Goal: Information Seeking & Learning: Learn about a topic

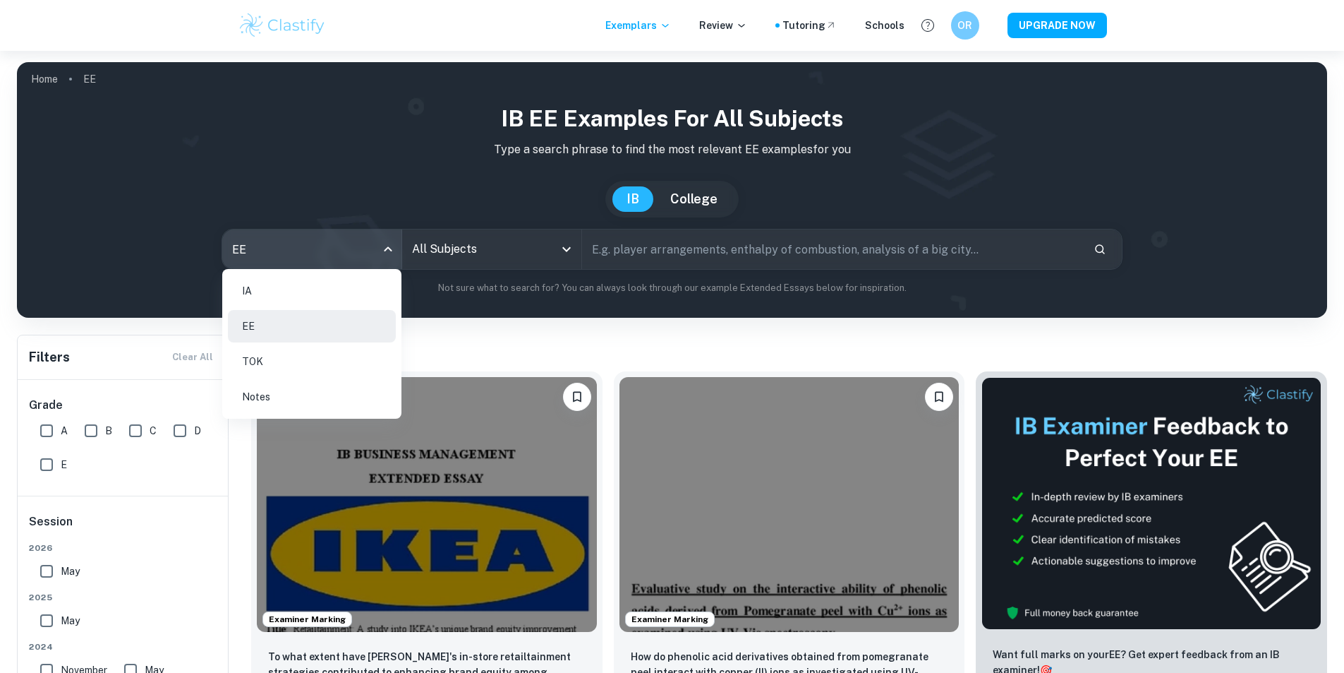
click at [289, 298] on li "IA" at bounding box center [312, 291] width 168 height 32
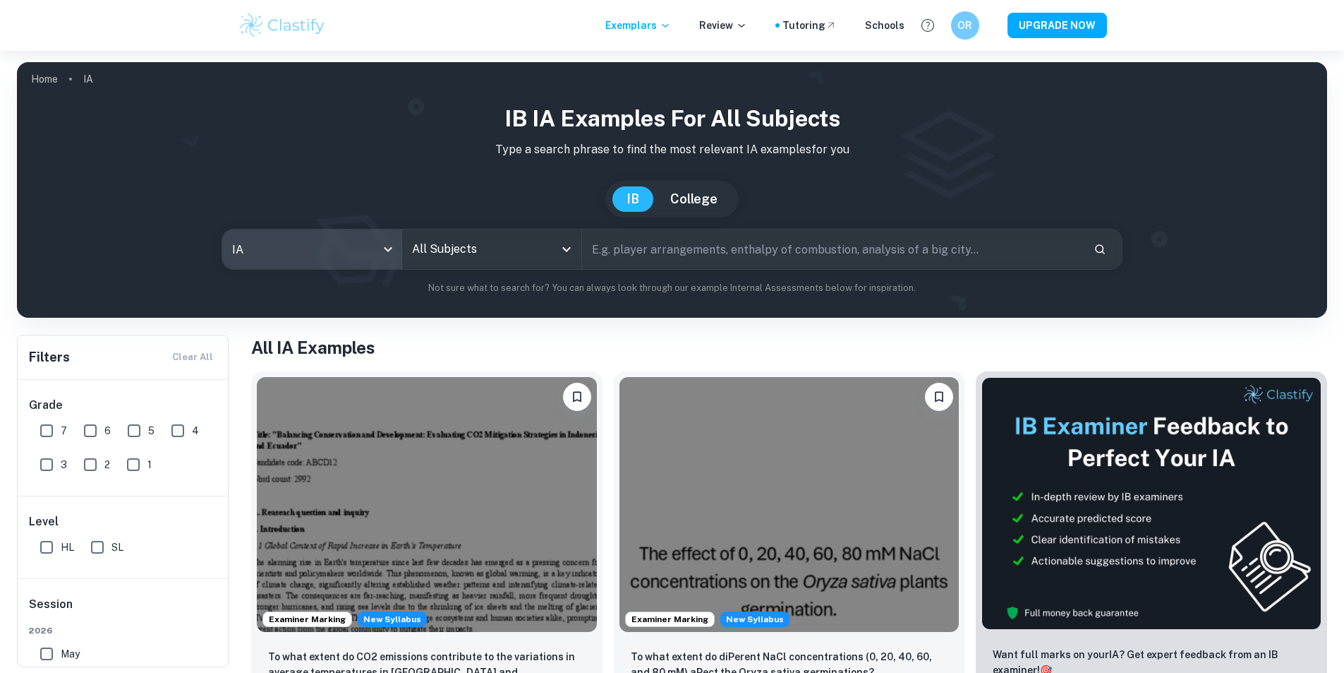
click at [495, 239] on input "All Subjects" at bounding box center [481, 249] width 145 height 27
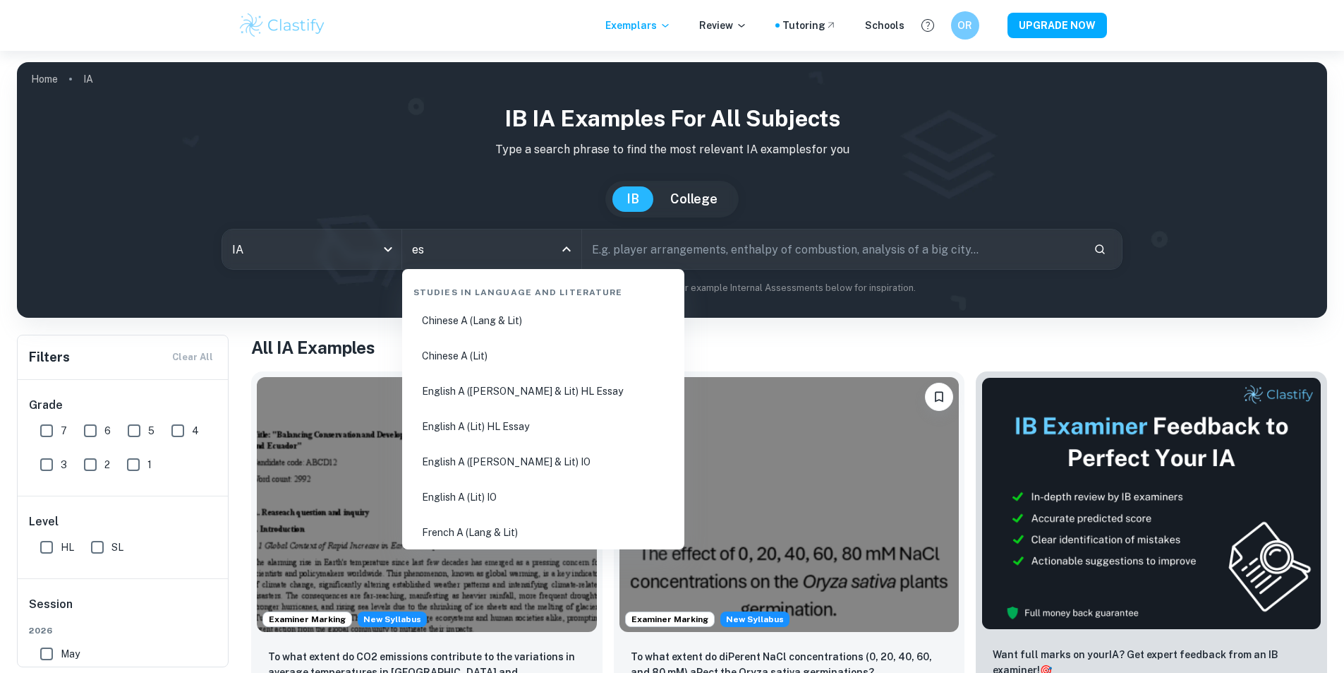
type input "ess"
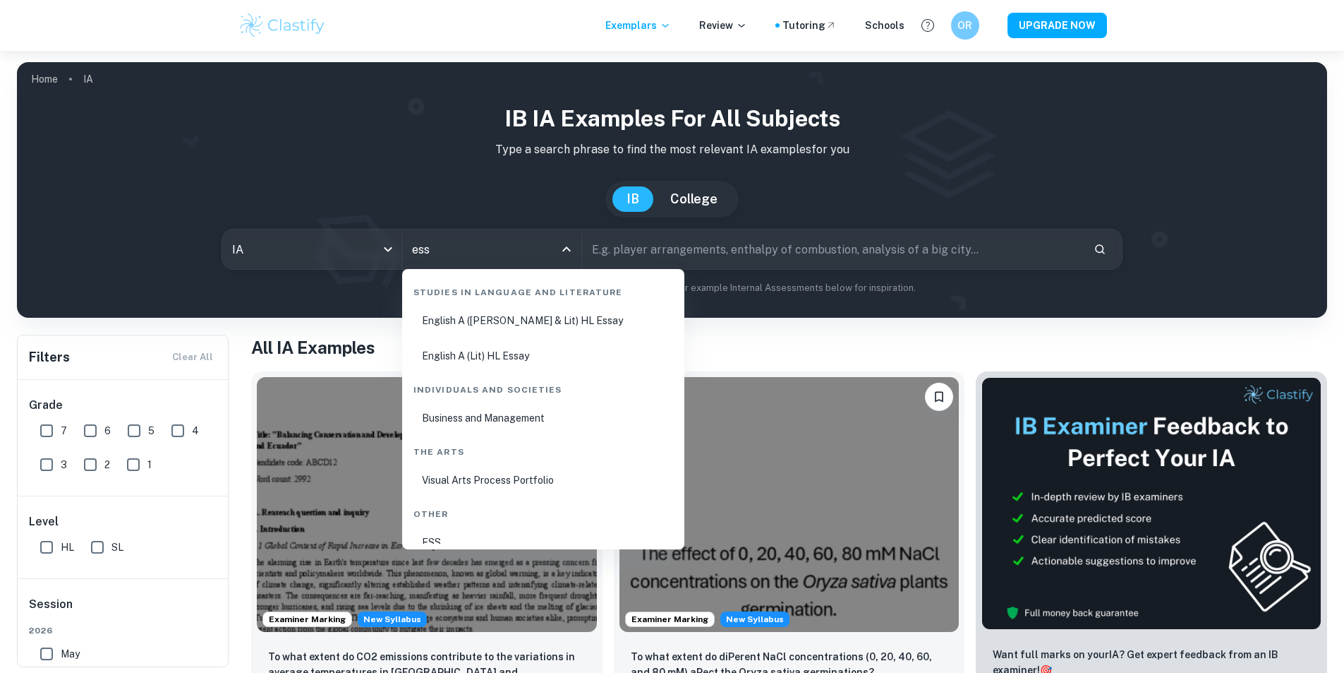
click at [544, 539] on li "ESS" at bounding box center [543, 542] width 271 height 32
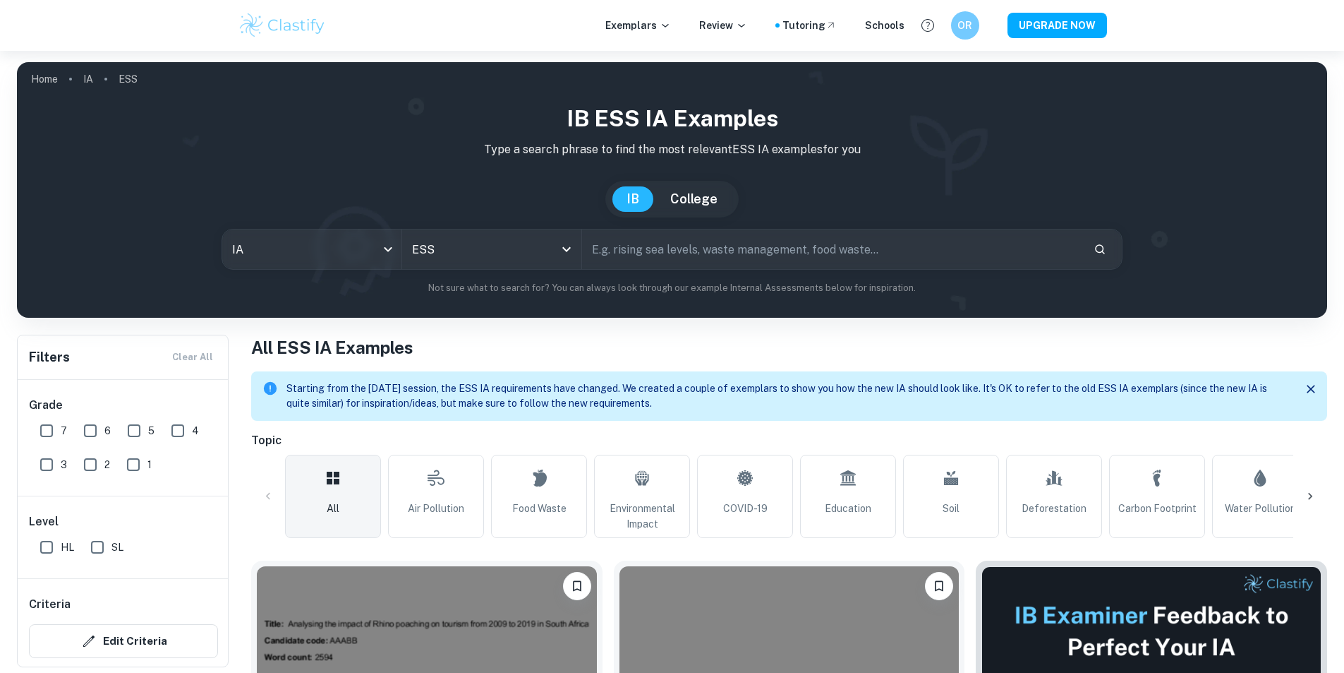
drag, startPoint x: 791, startPoint y: 533, endPoint x: 778, endPoint y: 271, distance: 262.1
click at [849, 500] on link "Education" at bounding box center [848, 495] width 96 height 83
type input "Education"
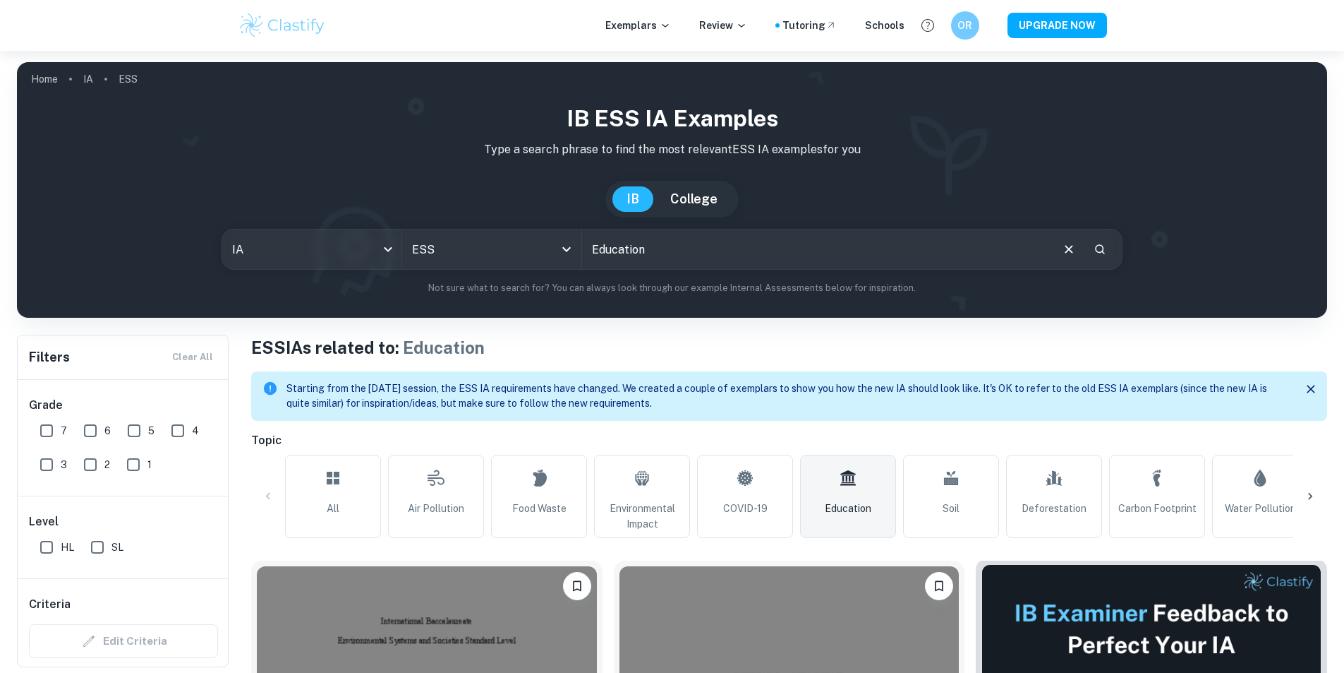
scroll to position [282, 0]
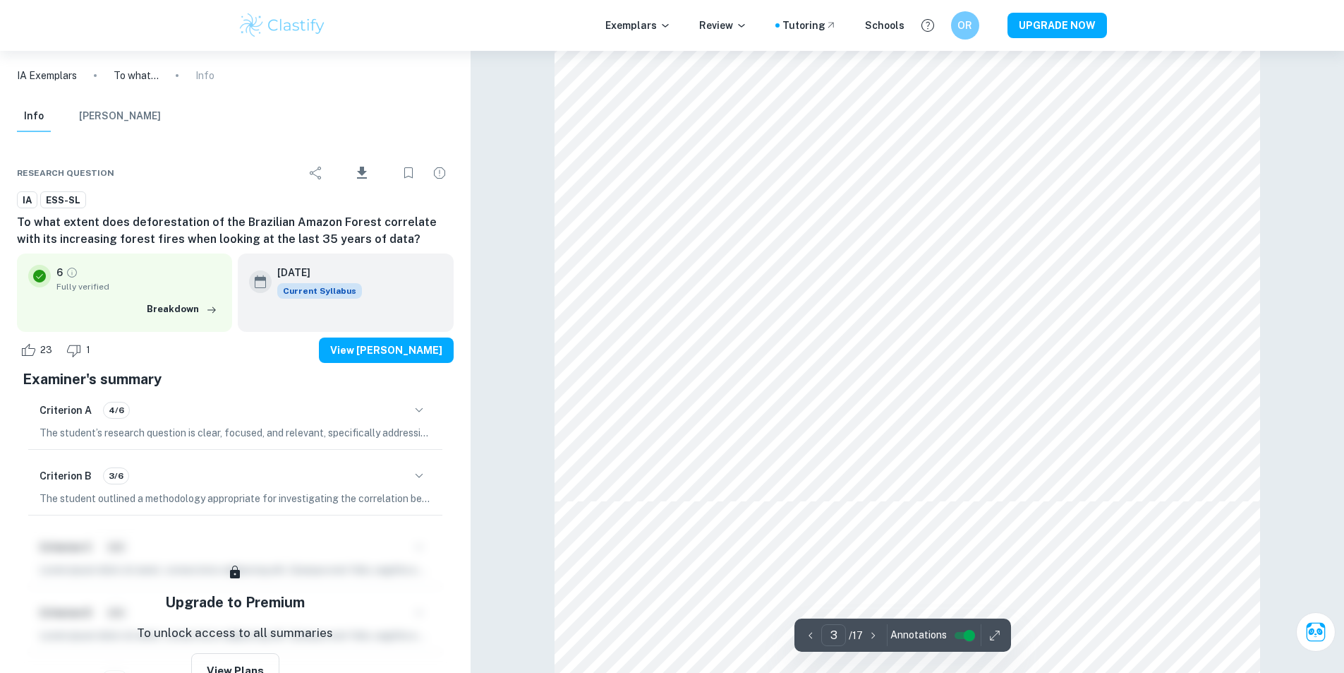
scroll to position [2752, 0]
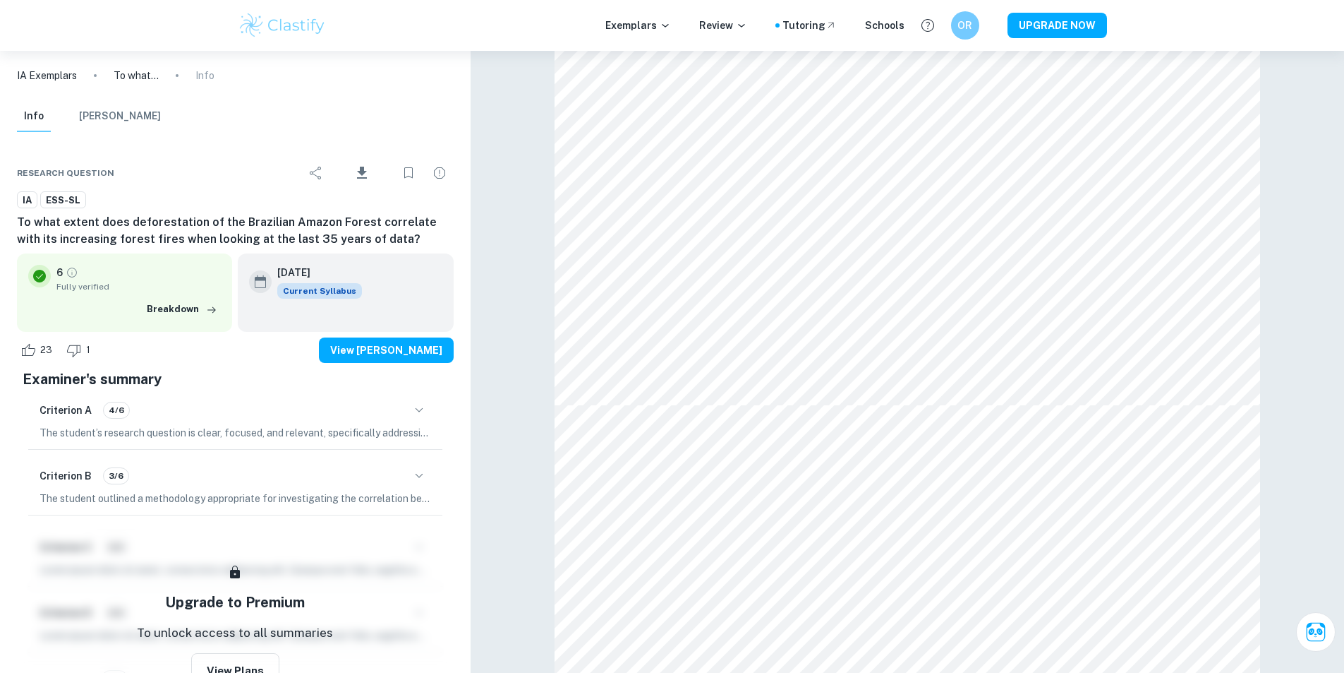
type input "4"
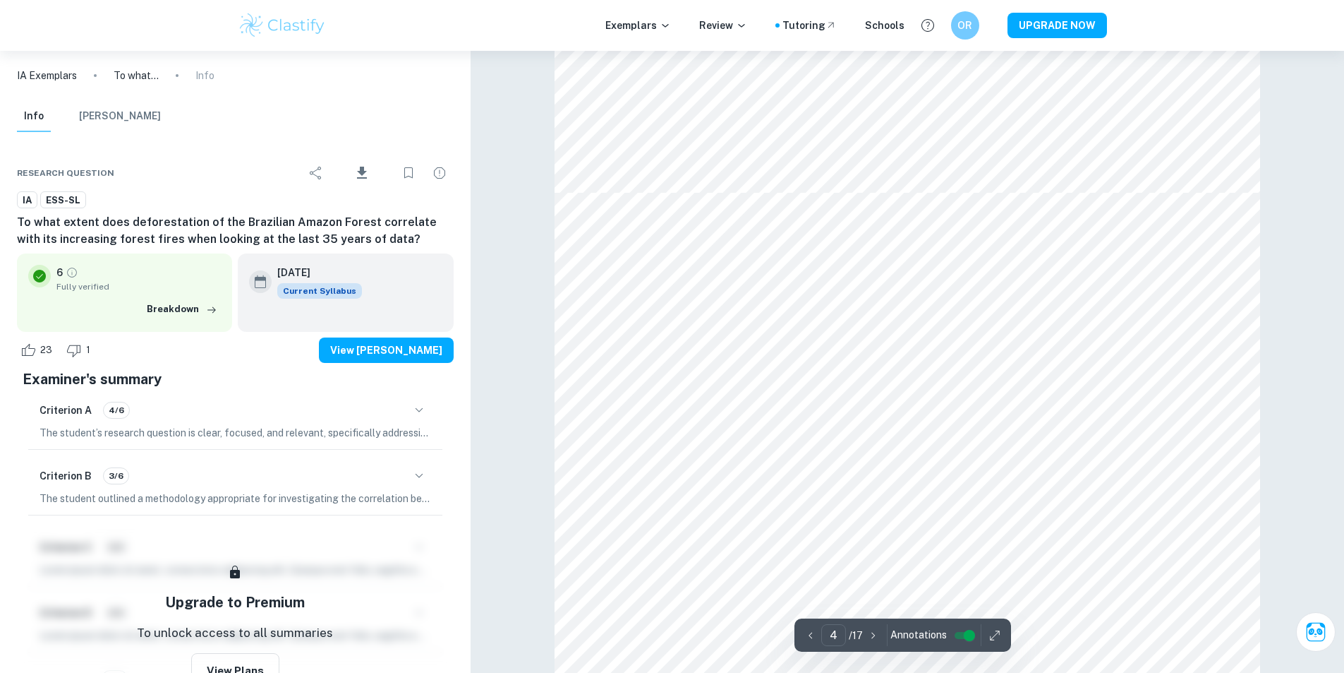
scroll to position [3105, 0]
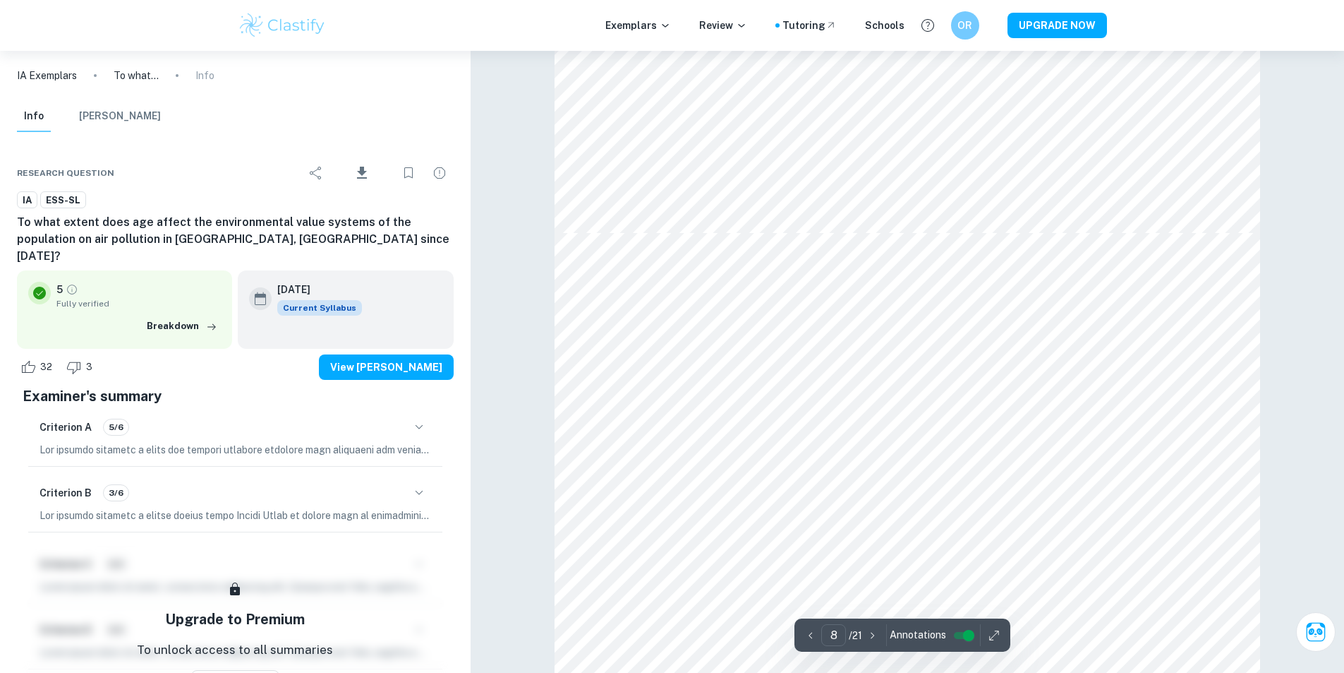
scroll to position [6563, 0]
type input "13"
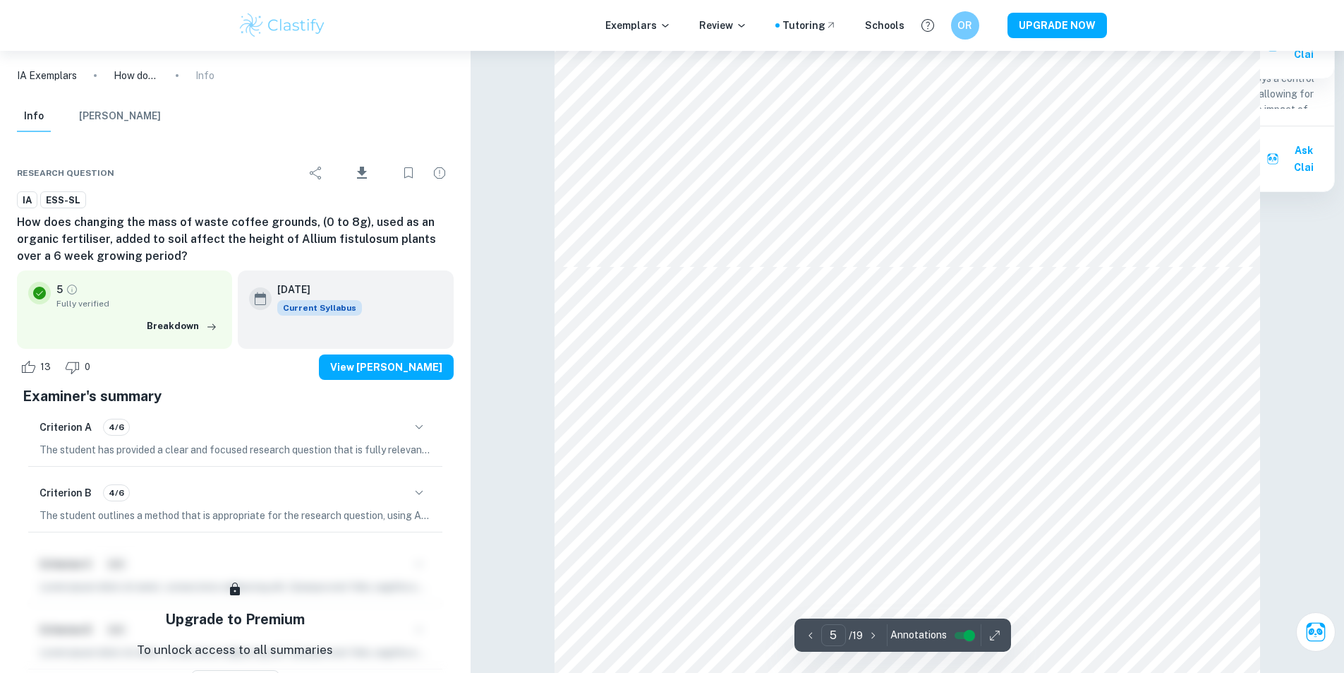
type input "6"
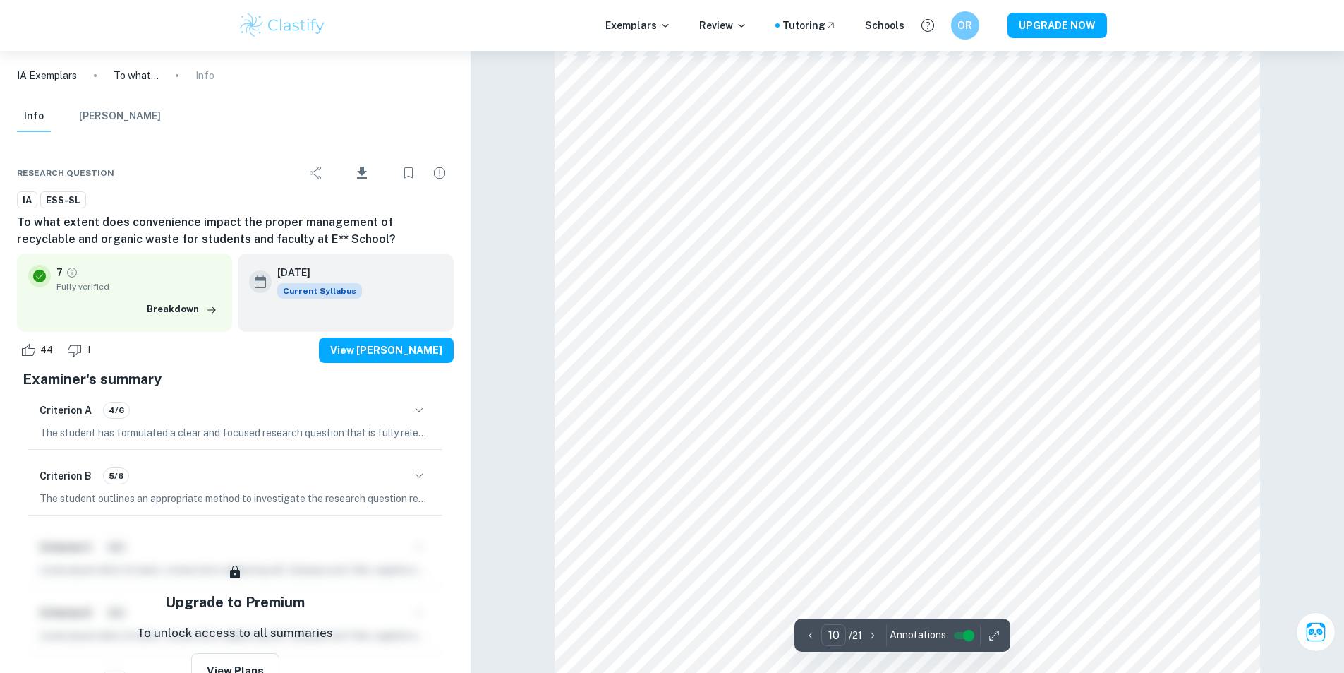
scroll to position [8539, 0]
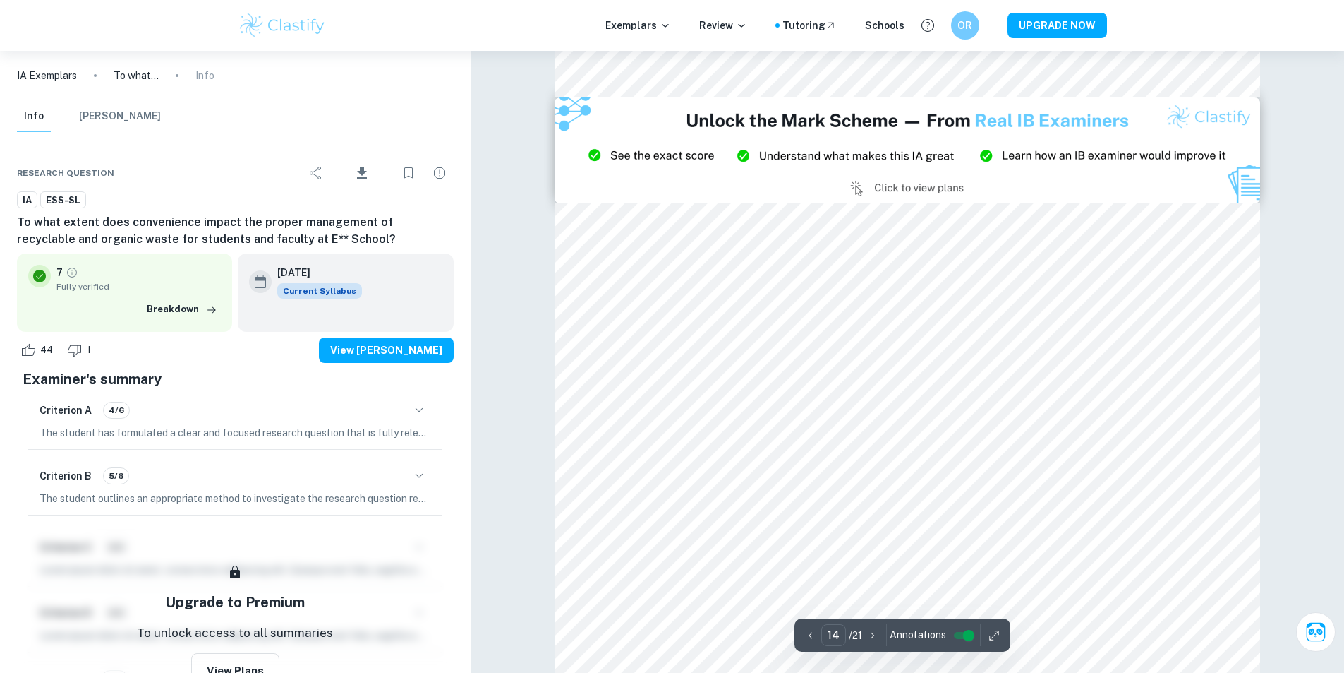
type input "15"
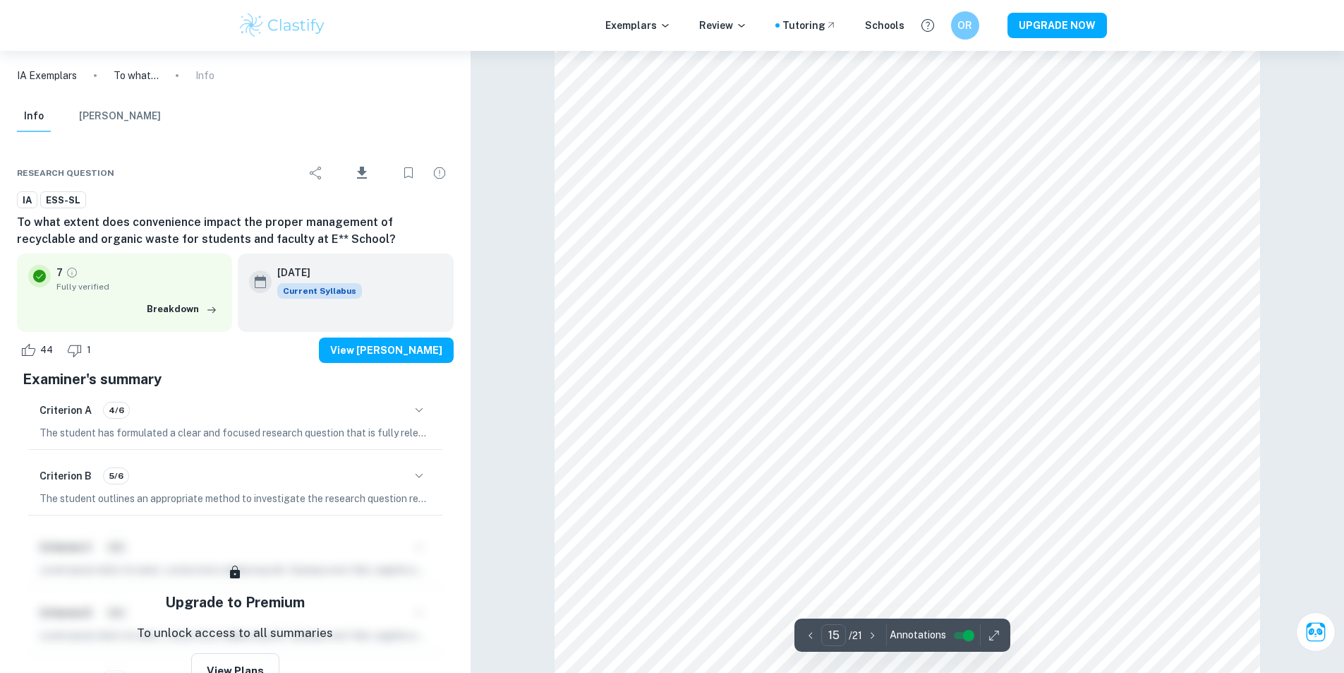
scroll to position [13267, 0]
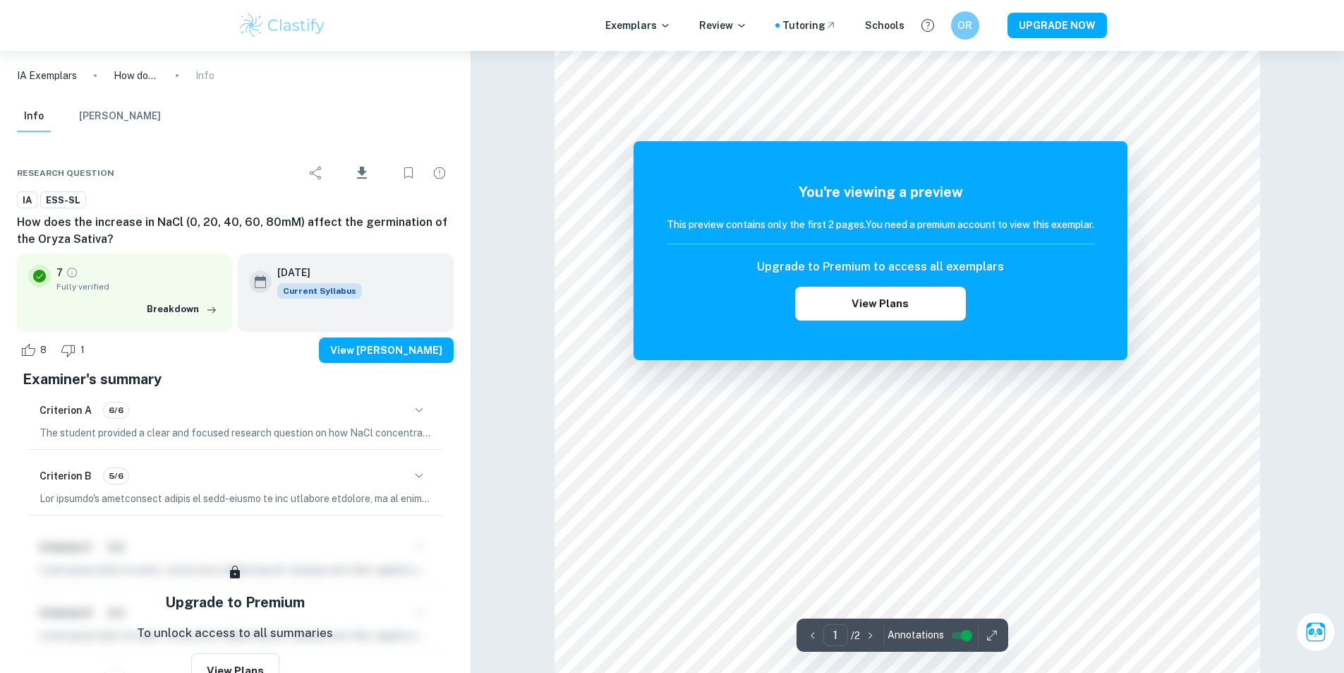
scroll to position [1490, 0]
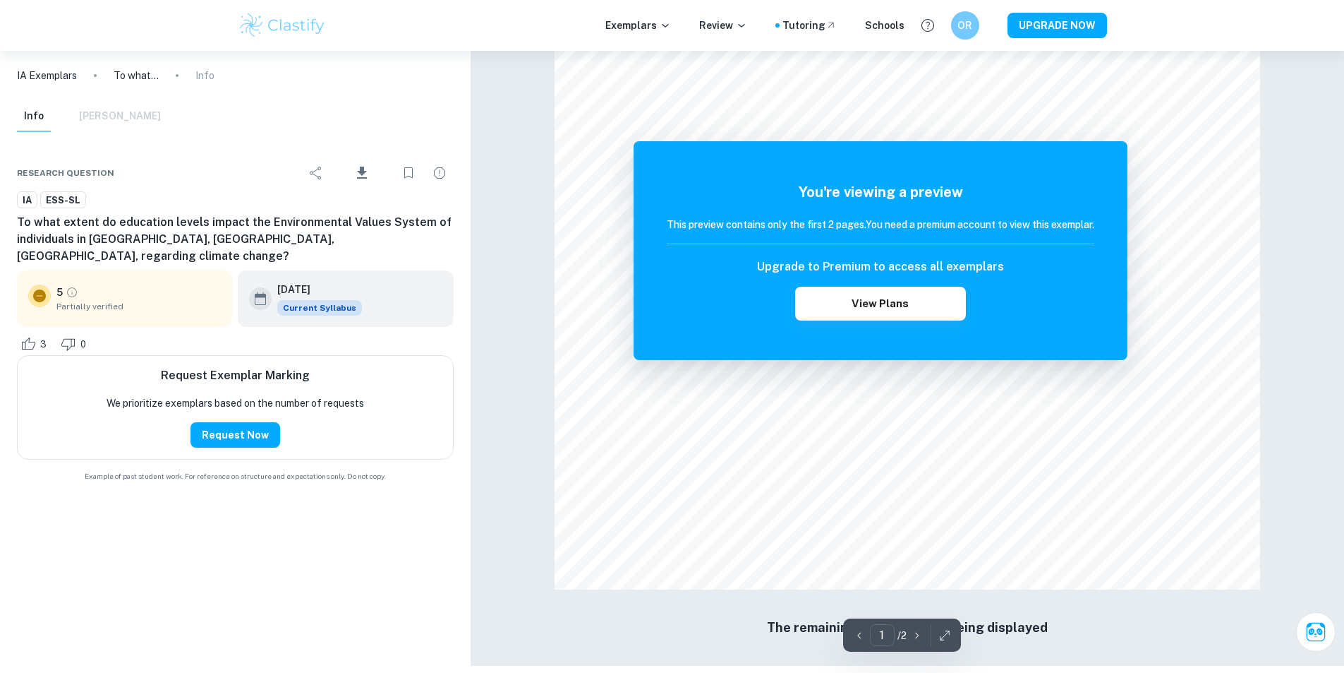
scroll to position [1323, 0]
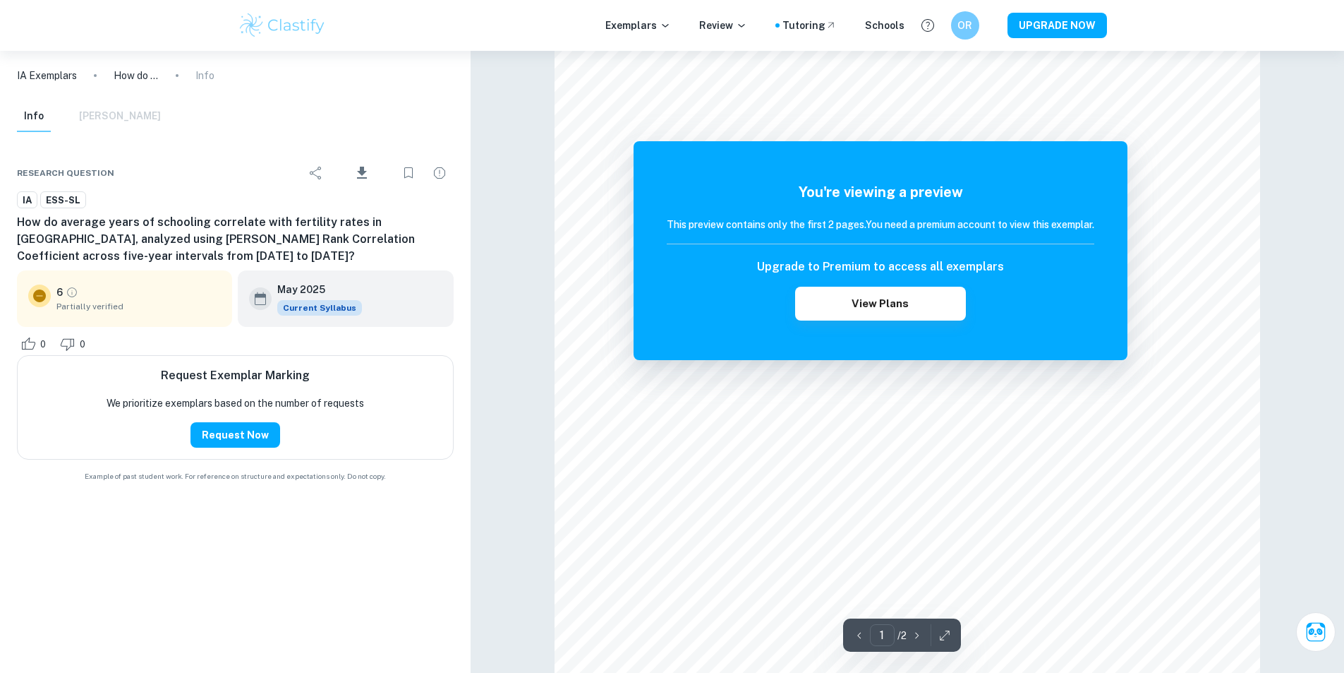
scroll to position [1323, 0]
